Goal: Information Seeking & Learning: Find specific fact

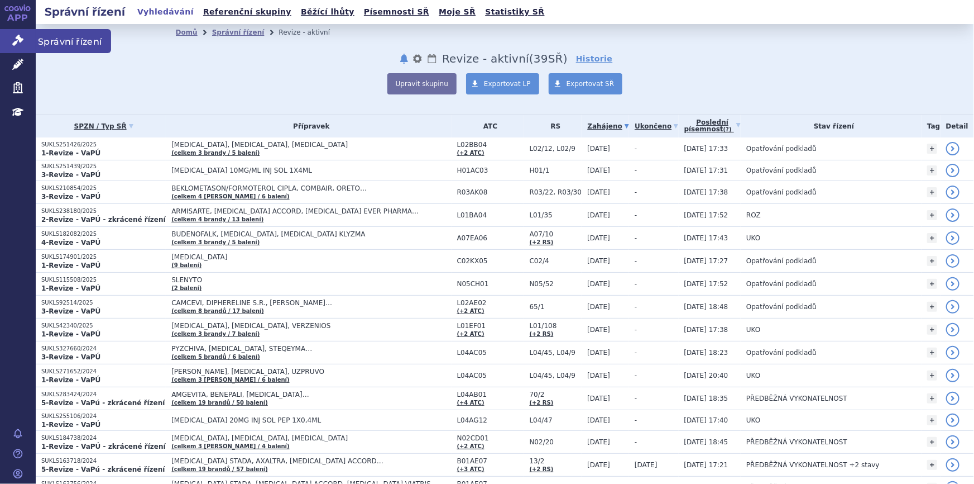
click at [20, 44] on icon at bounding box center [17, 40] width 11 height 11
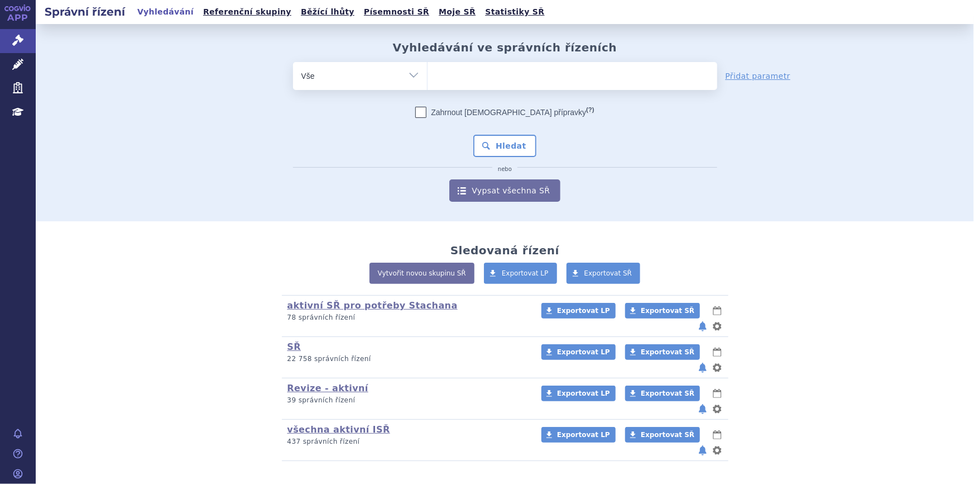
click at [458, 73] on ul at bounding box center [573, 73] width 290 height 23
click at [428, 73] on select at bounding box center [427, 75] width 1 height 28
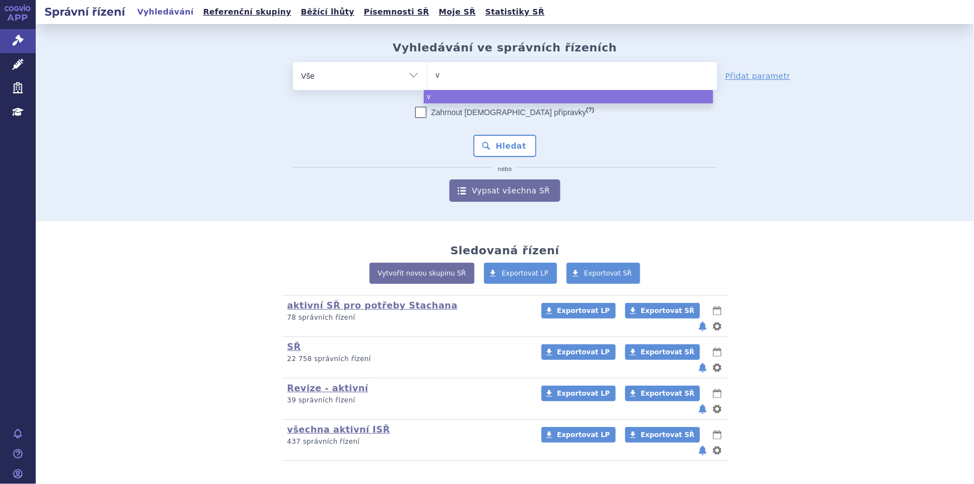
type input "vy"
type input "vyl"
type input "vyloy"
select select "vyloy"
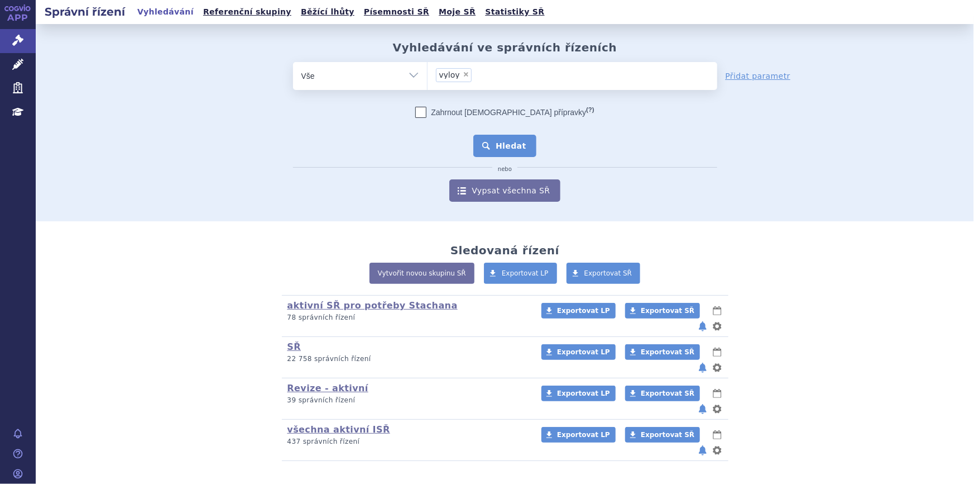
click at [500, 154] on button "Hledat" at bounding box center [504, 146] width 63 height 22
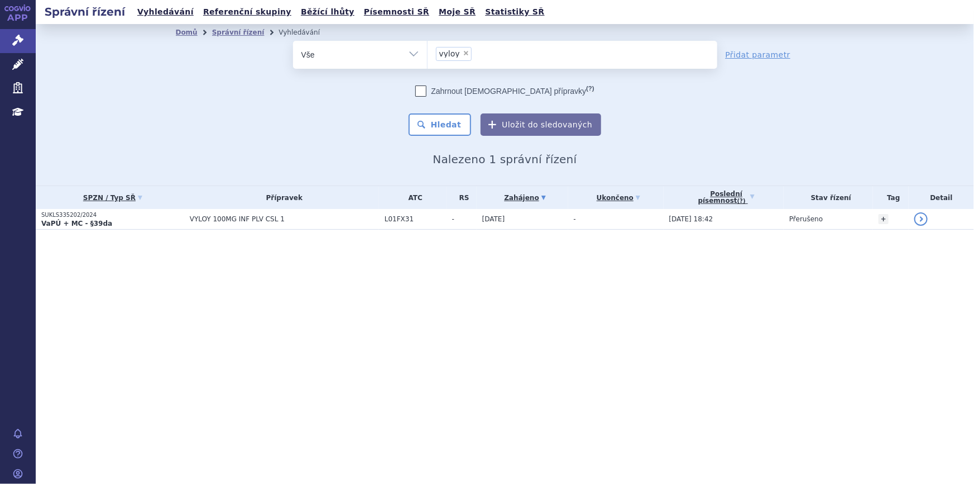
click at [204, 393] on div "Správní řízení Vyhledávání Referenční skupiny Běžící lhůty Písemnosti SŘ Moje S…" at bounding box center [505, 242] width 939 height 484
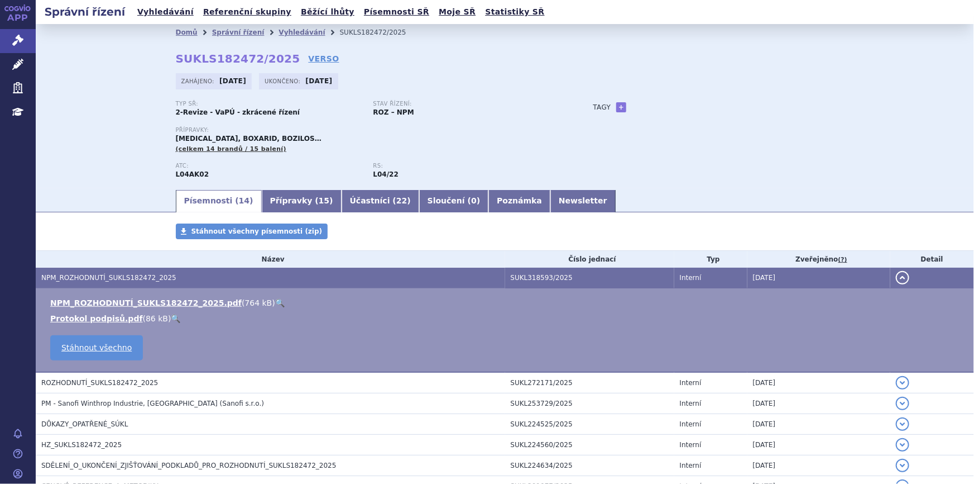
click at [279, 37] on li "Vyhledávání" at bounding box center [309, 32] width 61 height 17
click at [279, 35] on link "Vyhledávání" at bounding box center [302, 32] width 46 height 8
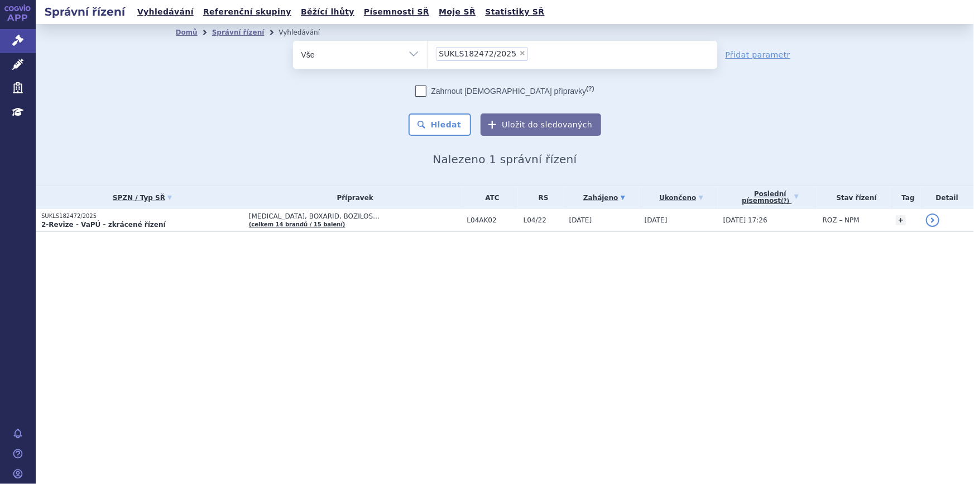
click at [519, 51] on span "×" at bounding box center [522, 53] width 7 height 7
click at [428, 51] on select "SUKLS182472/2025" at bounding box center [427, 54] width 1 height 28
select select
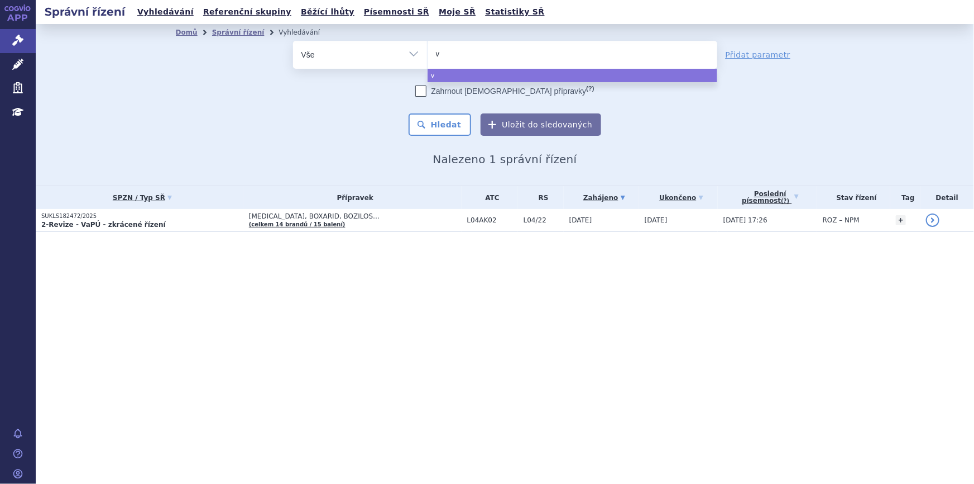
type input "vy"
type input "vyloy"
select select "vyloy"
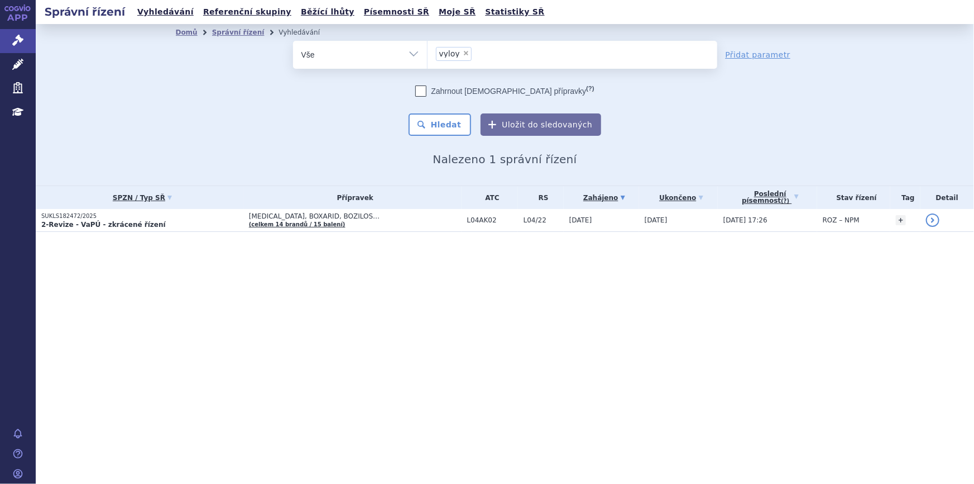
click at [460, 139] on div "Domů Správní řízení Vyhledávání Vyhledávání ve správních řízeních odstranit Vše…" at bounding box center [505, 103] width 703 height 125
click at [444, 124] on button "Hledat" at bounding box center [440, 124] width 63 height 22
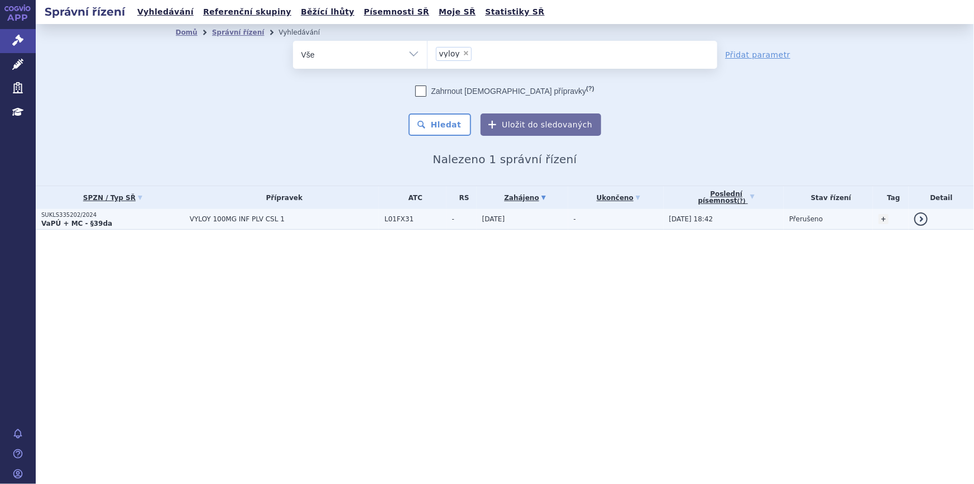
click at [293, 220] on span "VYLOY 100MG INF PLV CSL 1" at bounding box center [284, 219] width 189 height 8
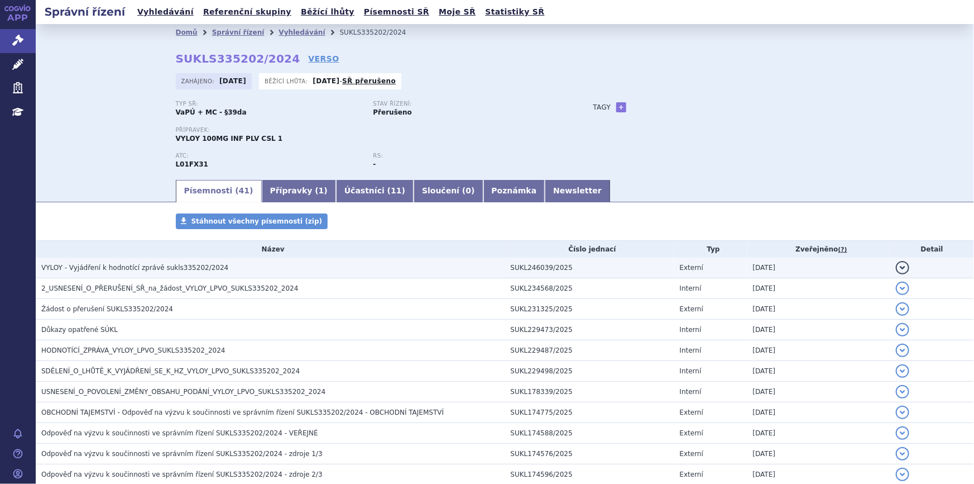
click at [290, 264] on h3 "VYLOY - Vyjádření k hodnotící zprávě sukls335202/2024" at bounding box center [273, 267] width 464 height 11
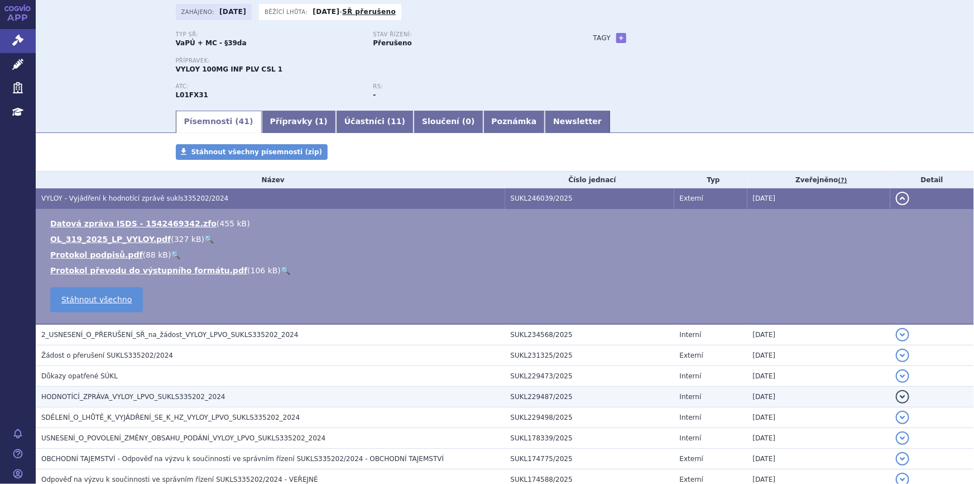
scroll to position [152, 0]
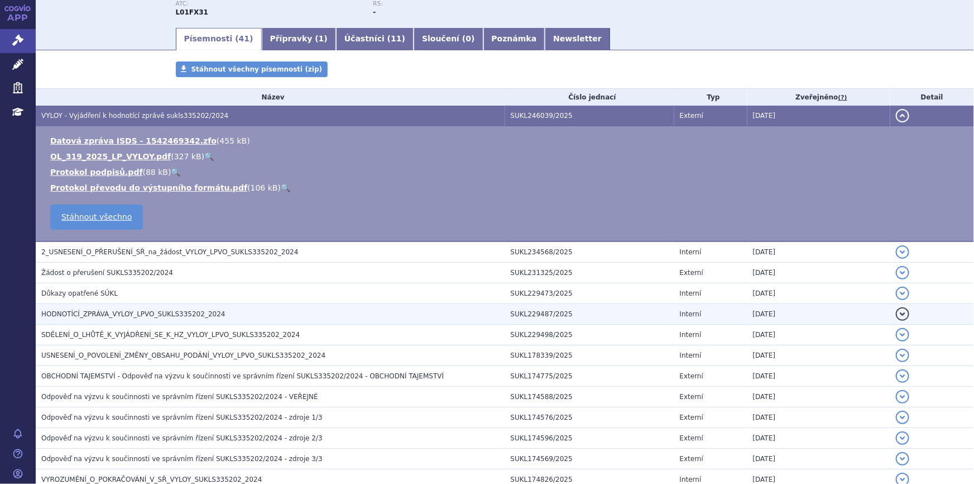
click at [176, 312] on span "HODNOTÍCÍ_ZPRÁVA_VYLOY_LPVO_SUKLS335202_2024" at bounding box center [133, 314] width 184 height 8
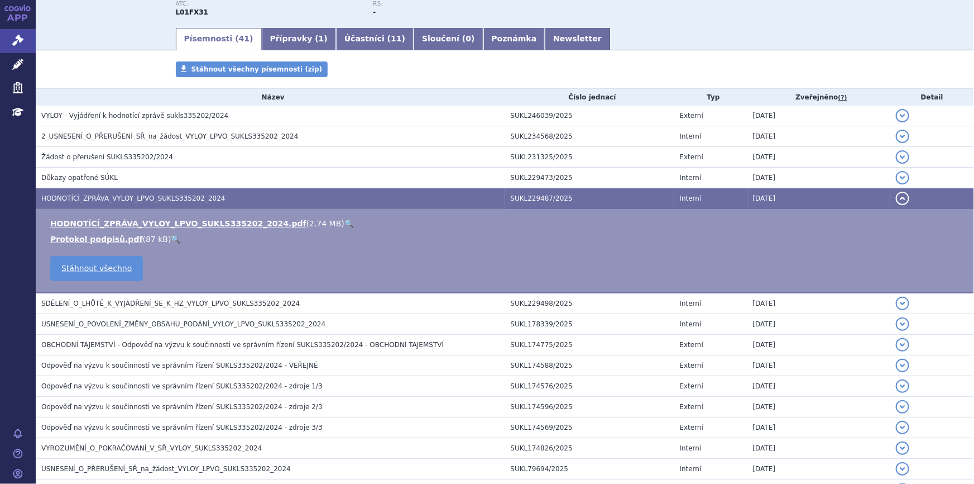
click at [344, 219] on link "🔍" at bounding box center [348, 223] width 9 height 9
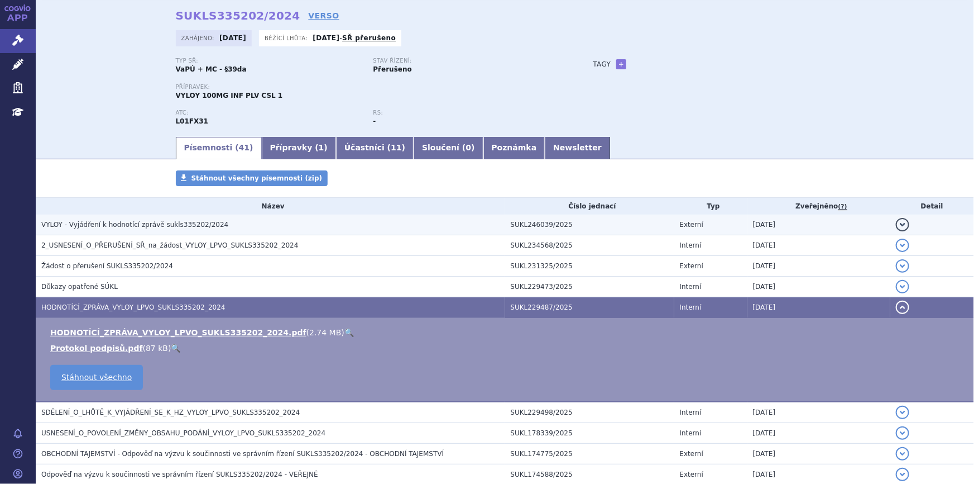
scroll to position [101, 0]
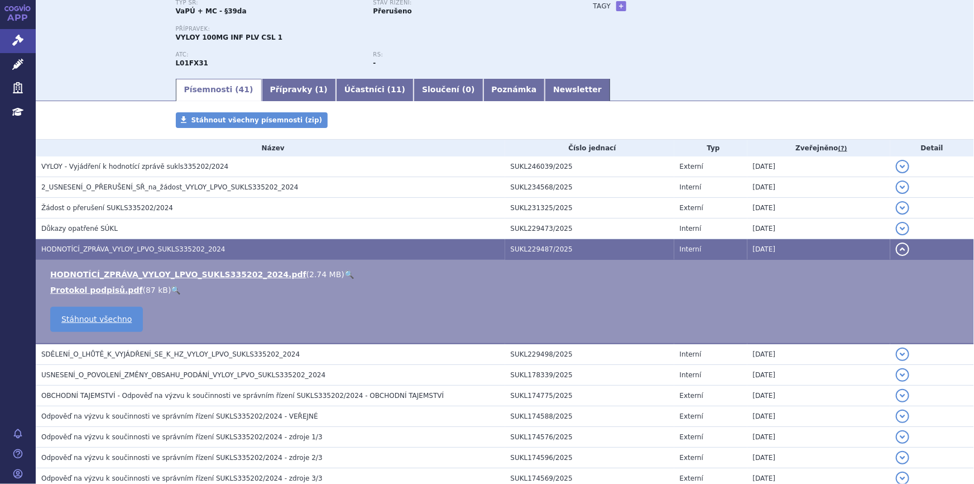
click at [283, 87] on link "Přípravky ( 1 )" at bounding box center [299, 90] width 74 height 22
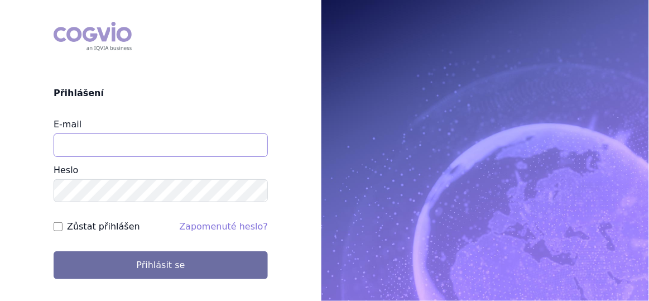
click at [83, 139] on input "E-mail" at bounding box center [161, 144] width 214 height 23
type input "[EMAIL_ADDRESS][DOMAIN_NAME]"
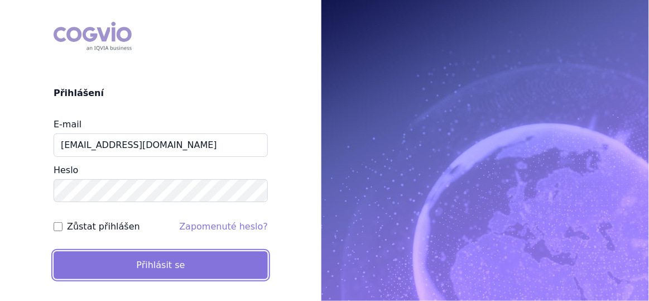
click at [151, 263] on button "Přihlásit se" at bounding box center [161, 265] width 214 height 28
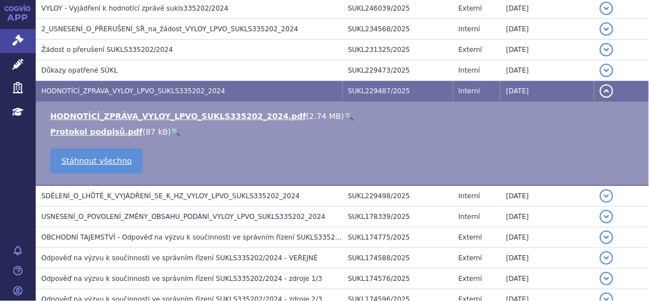
scroll to position [259, 0]
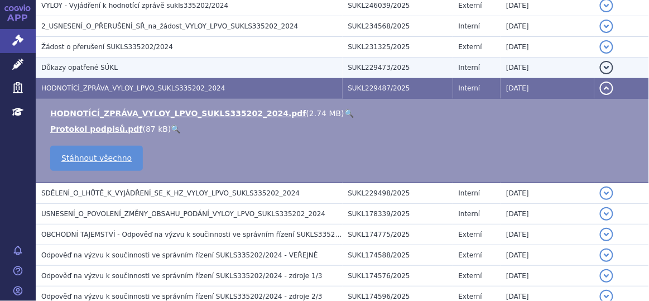
click at [290, 70] on h3 "Důkazy opatřené SÚKL" at bounding box center [191, 67] width 301 height 11
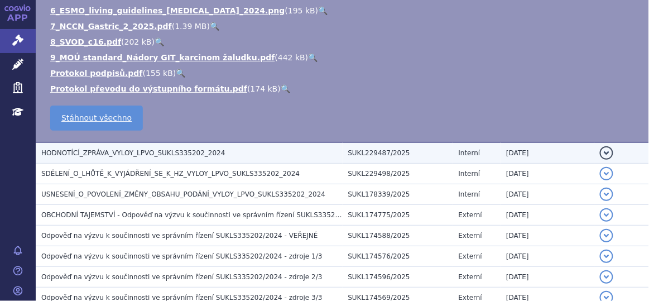
click at [256, 147] on h3 "HODNOTÍCÍ_ZPRÁVA_VYLOY_LPVO_SUKLS335202_2024" at bounding box center [191, 152] width 301 height 11
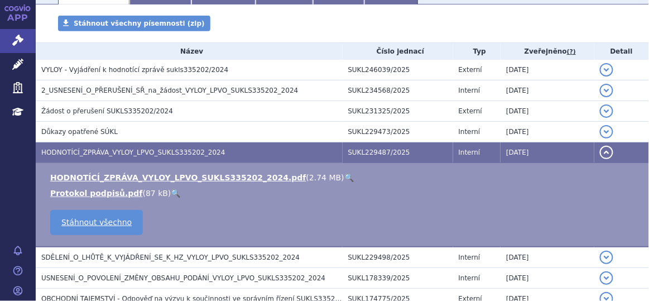
click at [344, 180] on link "🔍" at bounding box center [348, 177] width 9 height 9
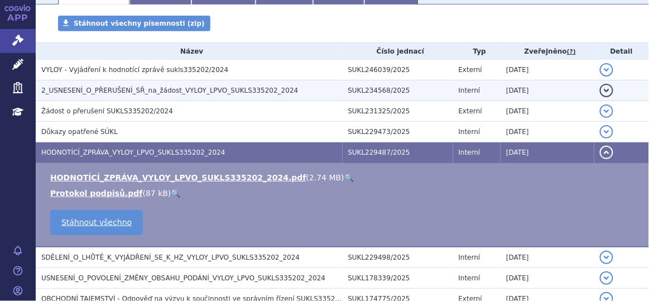
scroll to position [0, 0]
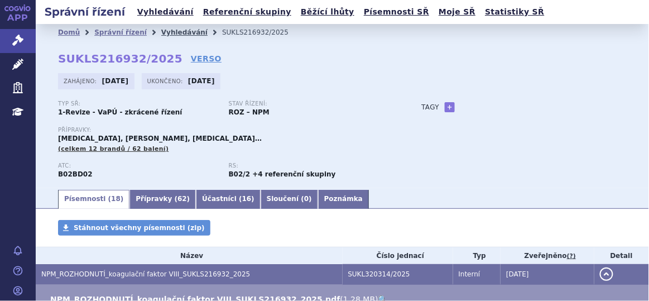
click at [165, 35] on link "Vyhledávání" at bounding box center [184, 32] width 46 height 8
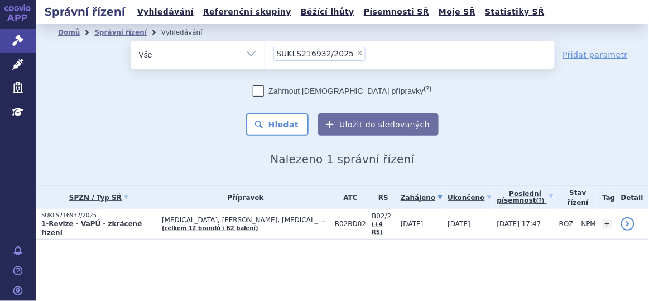
click at [357, 52] on span "×" at bounding box center [360, 53] width 7 height 7
click at [265, 52] on select "SUKLS216932/2025" at bounding box center [265, 54] width 1 height 28
select select
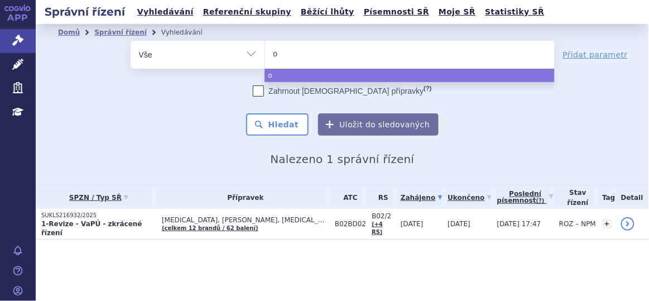
type input "op"
type input "opd"
type input "opdi"
type input "opdiv"
type input "[MEDICAL_DATA]"
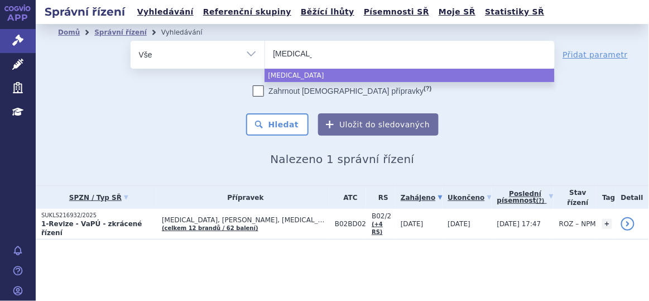
select select "[MEDICAL_DATA]"
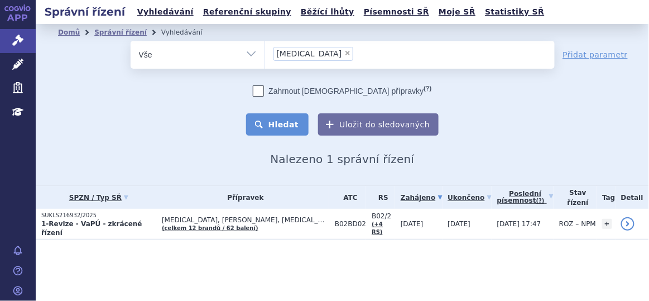
click at [300, 124] on button "Hledat" at bounding box center [277, 124] width 63 height 22
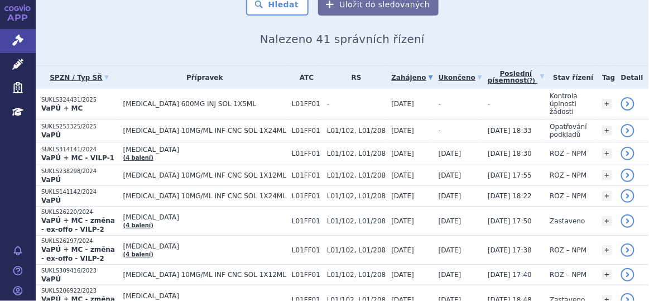
scroll to position [122, 0]
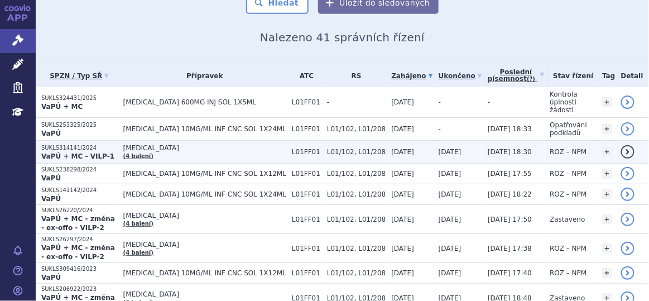
click at [246, 146] on td "OPDIVO (4 balení)" at bounding box center [202, 152] width 169 height 23
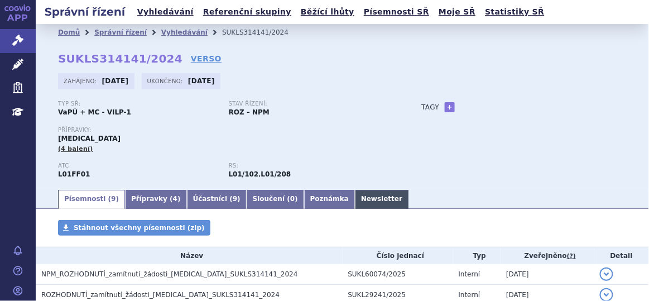
click at [355, 208] on link "Newsletter" at bounding box center [382, 199] width 54 height 19
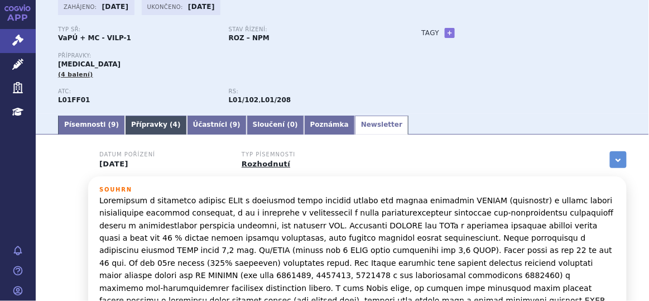
scroll to position [73, 0]
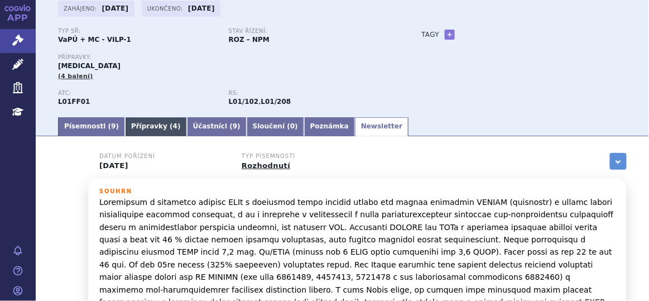
click at [140, 135] on link "Přípravky ( 4 )" at bounding box center [156, 126] width 62 height 19
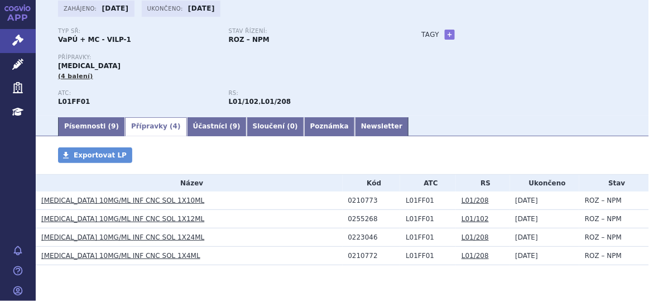
click at [141, 200] on link "[MEDICAL_DATA] 10MG/ML INF CNC SOL 1X10ML" at bounding box center [122, 201] width 163 height 8
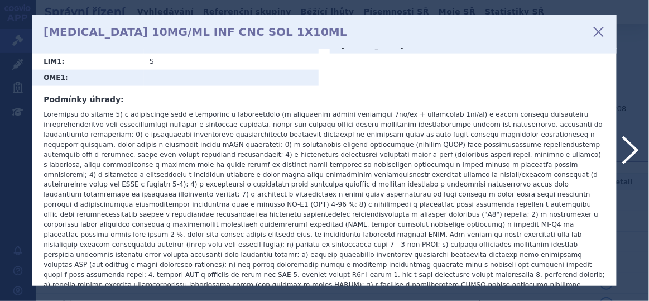
scroll to position [380, 0]
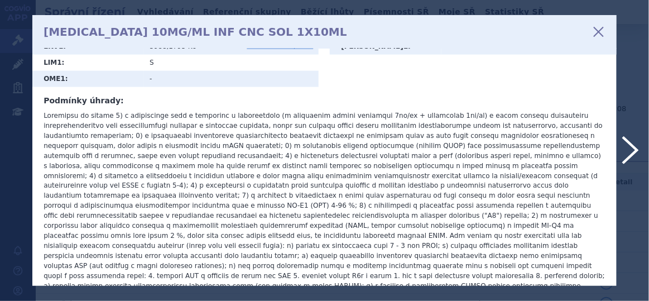
click at [597, 27] on icon at bounding box center [599, 31] width 19 height 19
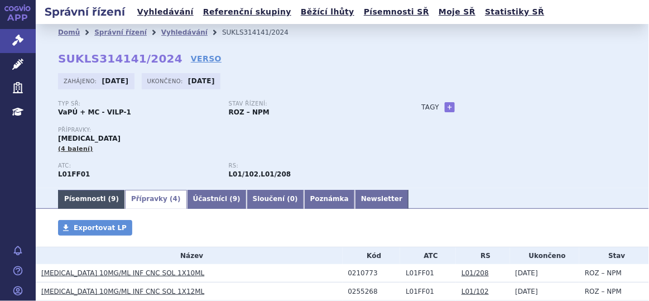
click at [87, 199] on link "Písemnosti ( 9 )" at bounding box center [91, 199] width 67 height 19
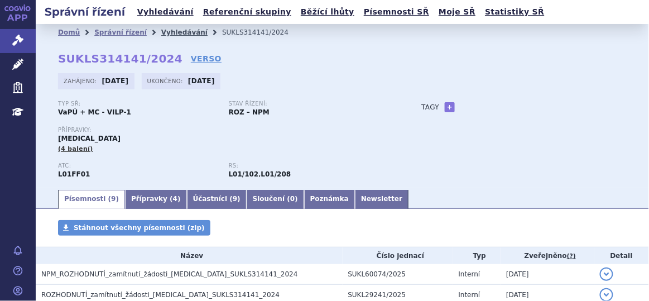
click at [175, 32] on link "Vyhledávání" at bounding box center [184, 32] width 46 height 8
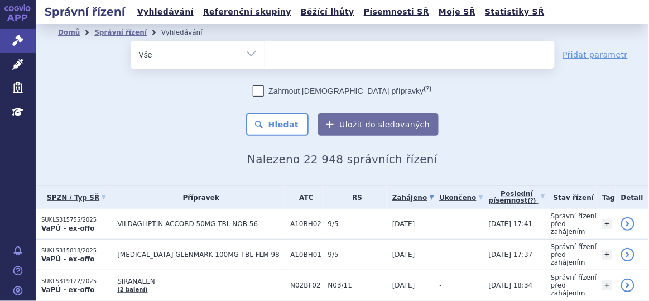
click at [301, 52] on ul at bounding box center [410, 52] width 290 height 23
click at [265, 52] on select at bounding box center [265, 54] width 1 height 28
type input "op"
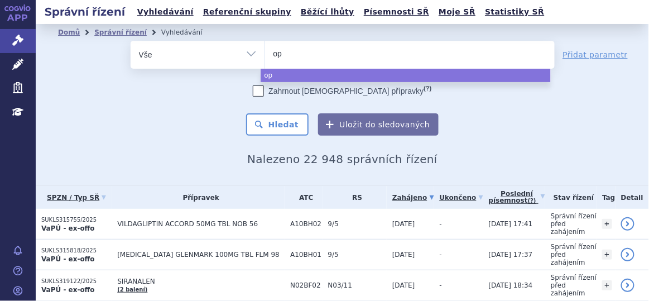
type input "opd"
type input "opdiv"
type input "[MEDICAL_DATA]"
select select "[MEDICAL_DATA]"
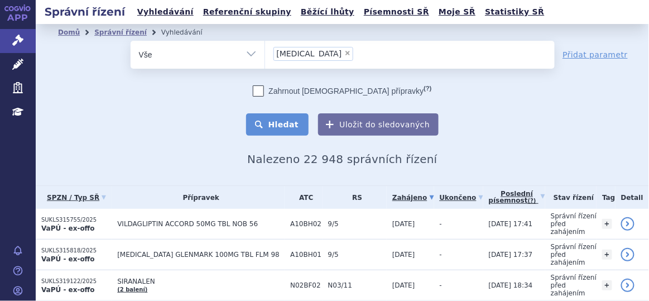
click at [274, 130] on button "Hledat" at bounding box center [277, 124] width 63 height 22
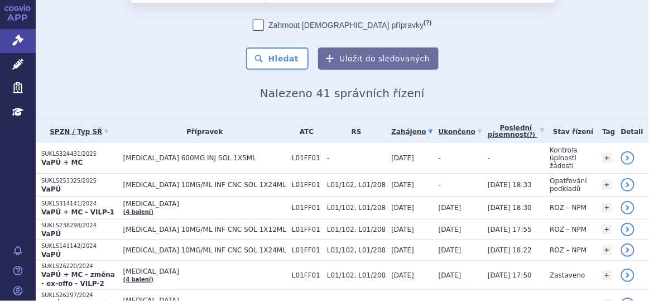
scroll to position [65, 0]
